Goal: Task Accomplishment & Management: Use online tool/utility

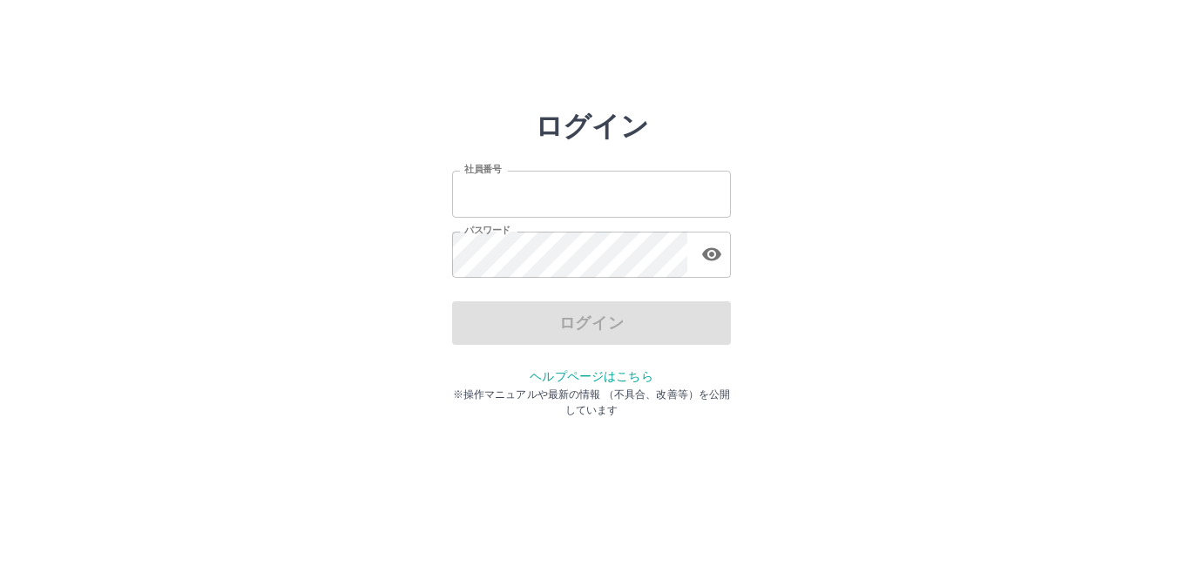
type input "*******"
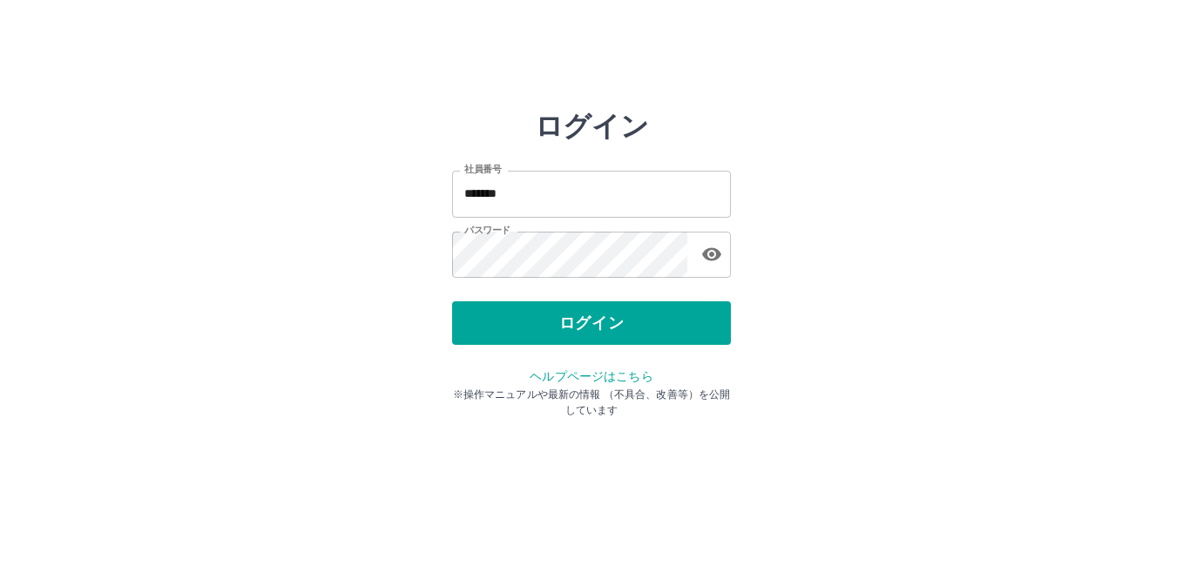
click at [591, 321] on div "ログイン" at bounding box center [591, 323] width 279 height 44
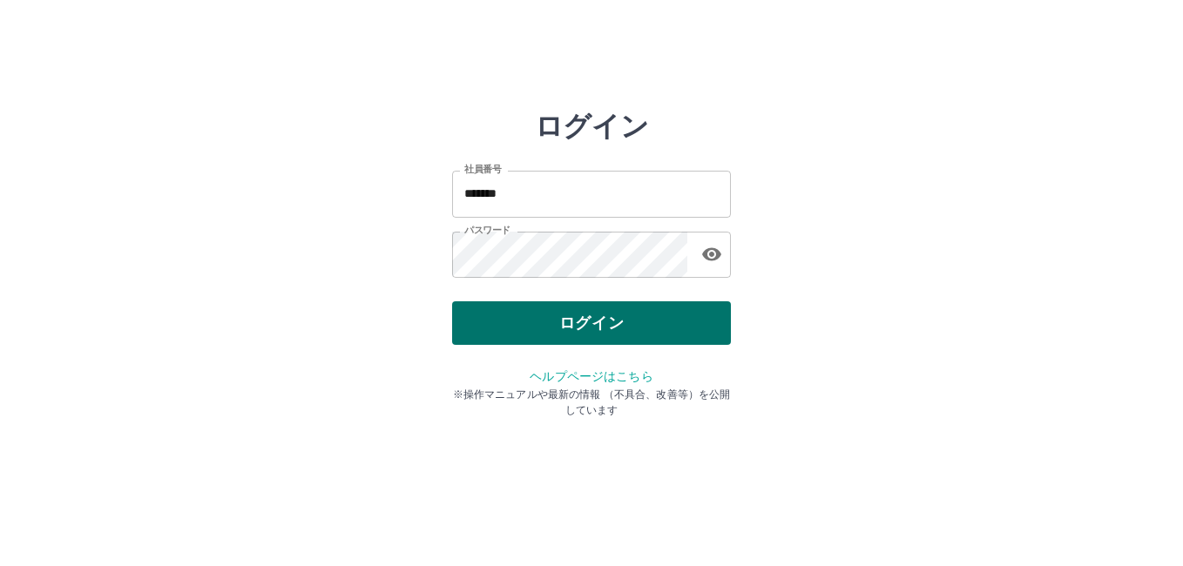
click at [599, 330] on button "ログイン" at bounding box center [591, 323] width 279 height 44
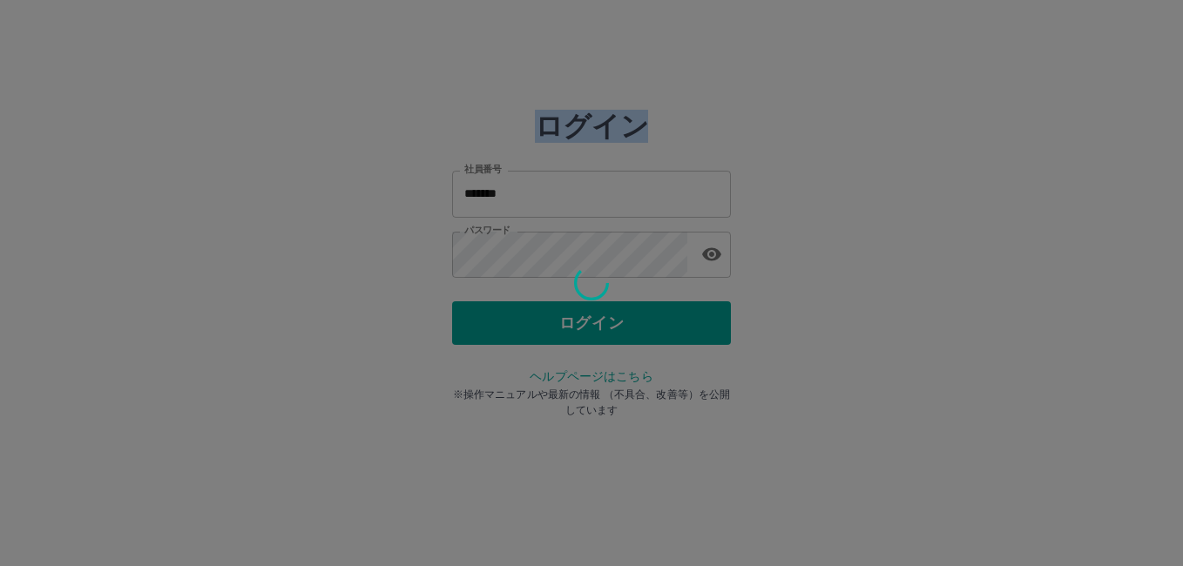
click at [601, 330] on div at bounding box center [591, 283] width 1183 height 566
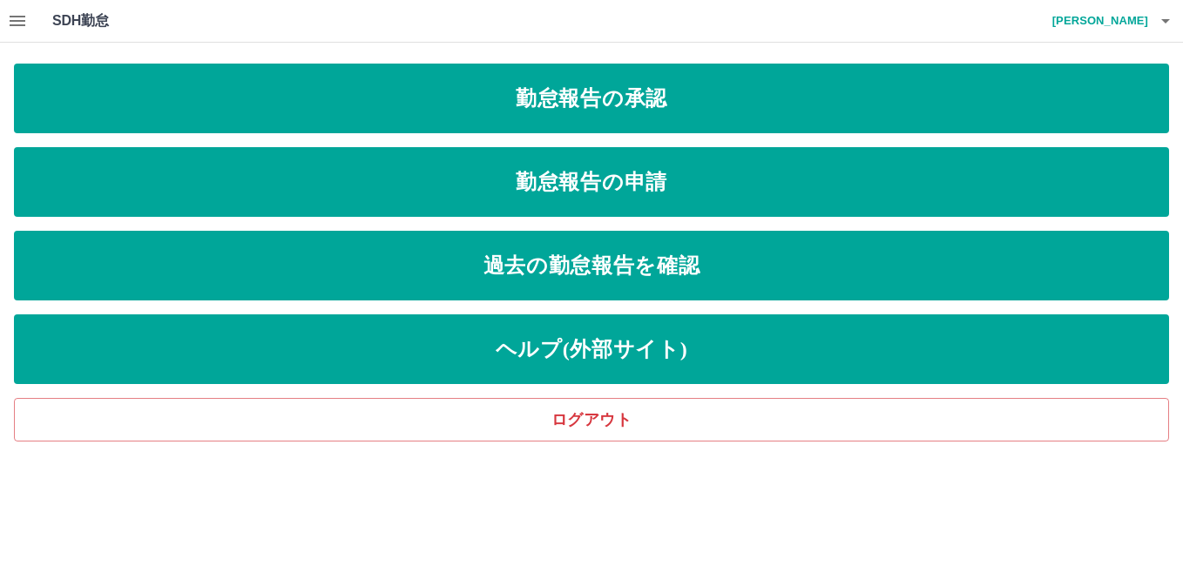
click at [31, 21] on button "button" at bounding box center [17, 21] width 35 height 42
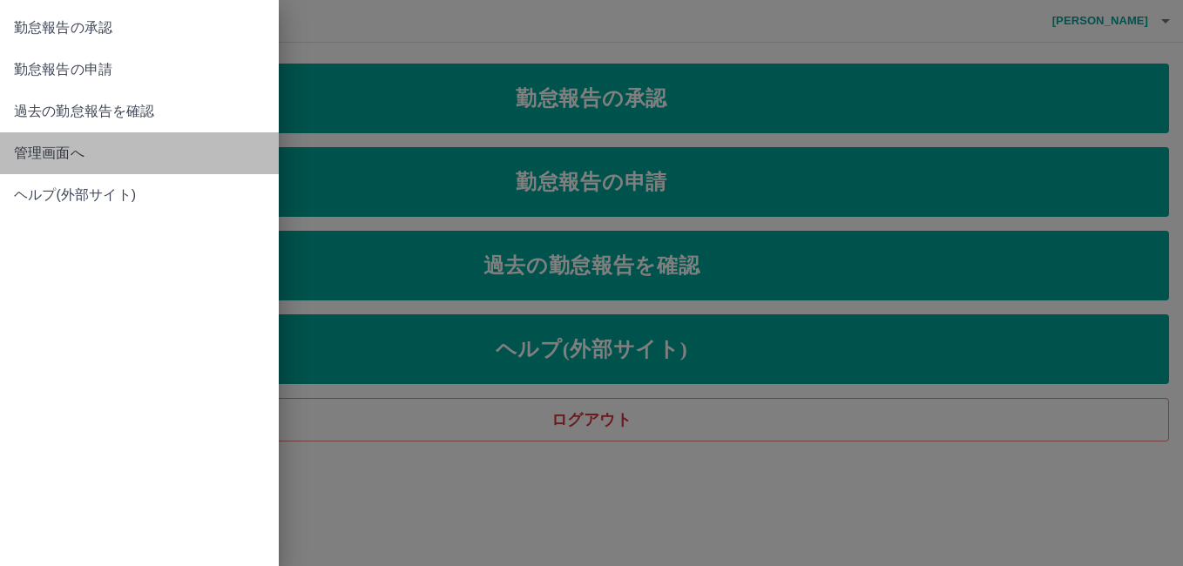
click at [61, 152] on span "管理画面へ" at bounding box center [139, 153] width 251 height 21
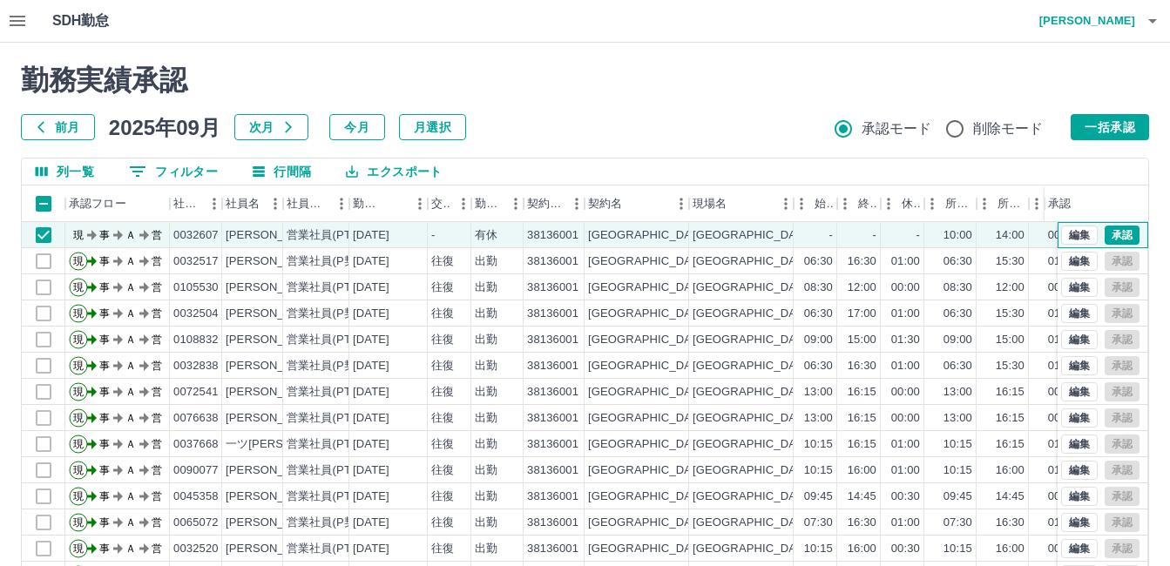
click at [1114, 226] on div "編集 承認" at bounding box center [1100, 235] width 78 height 19
click at [1112, 230] on button "承認" at bounding box center [1122, 235] width 35 height 19
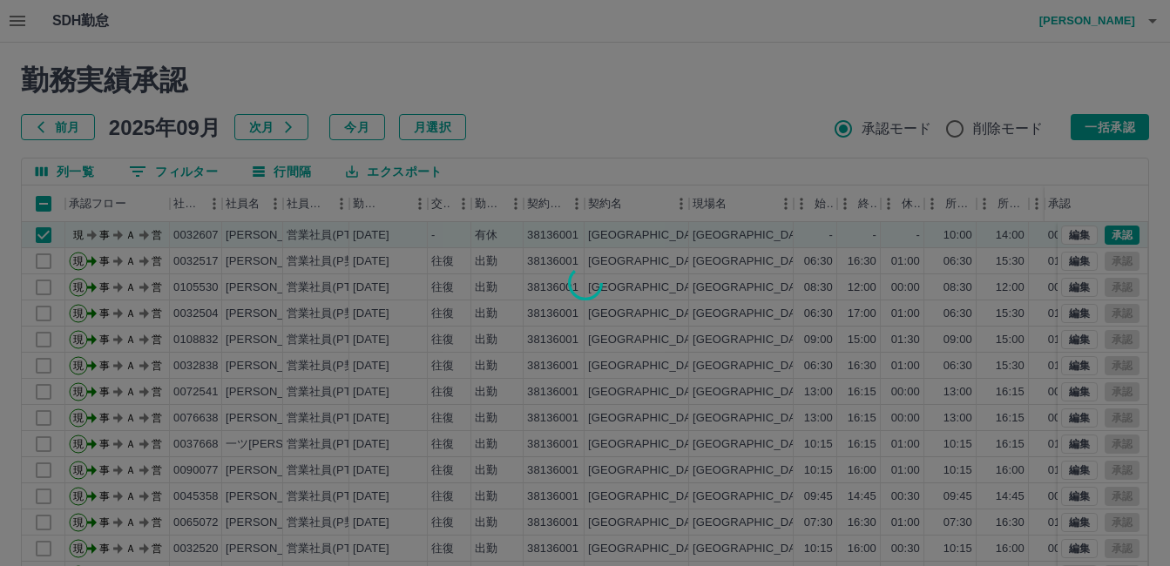
click at [1111, 230] on div at bounding box center [585, 283] width 1170 height 566
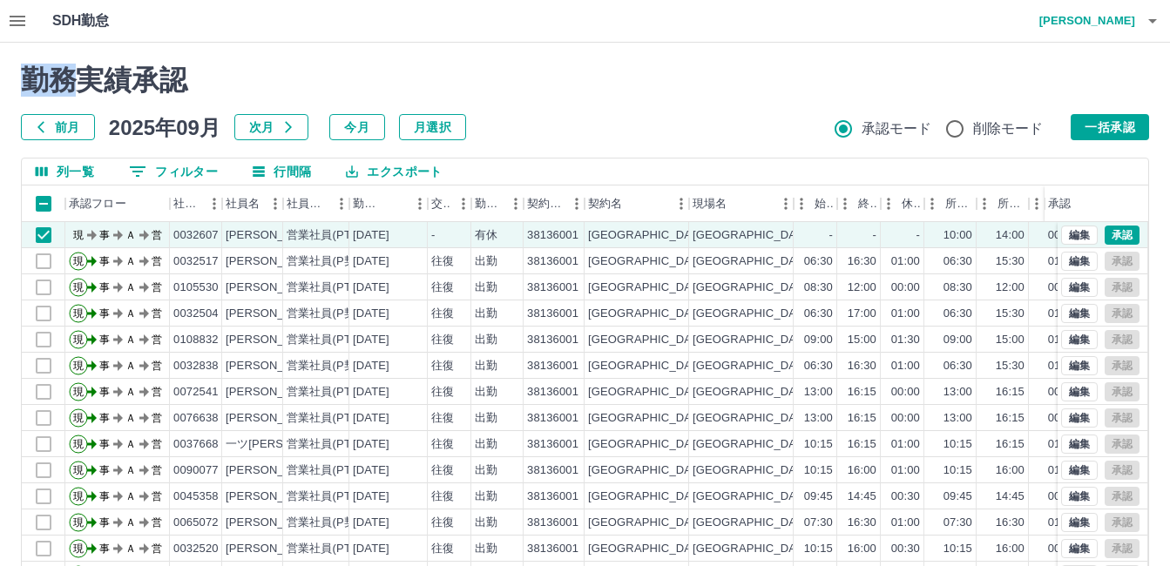
click at [1111, 230] on div at bounding box center [585, 283] width 1170 height 566
